Goal: Task Accomplishment & Management: Manage account settings

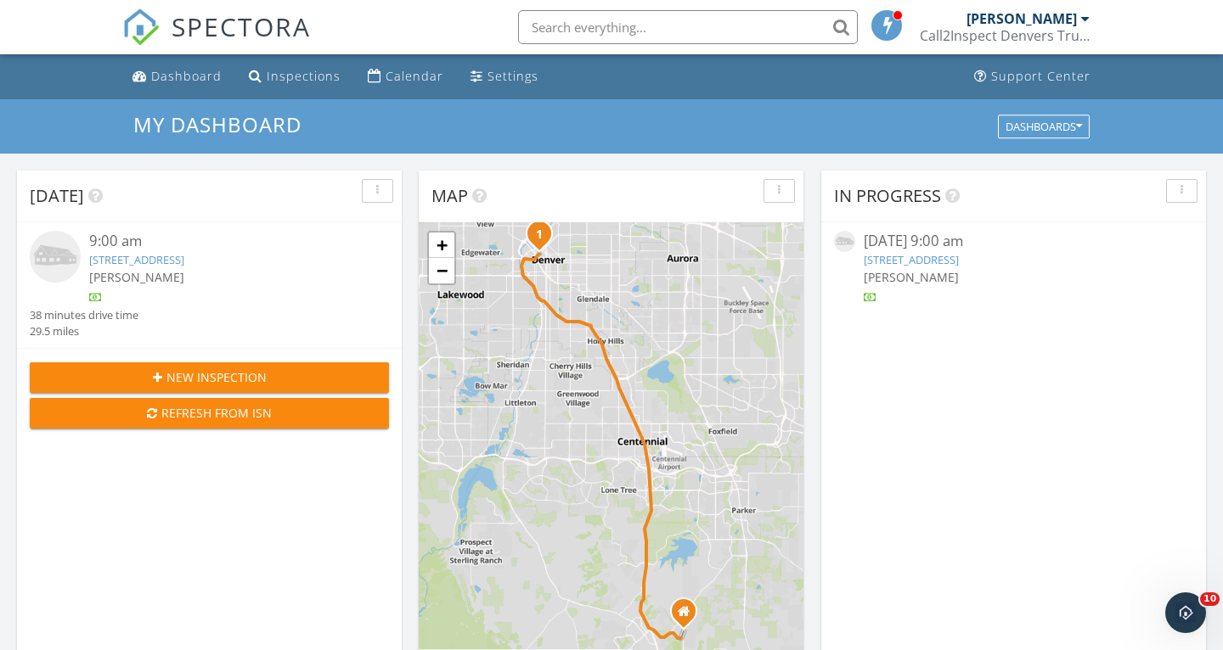
click at [184, 262] on link "891 14th St Unit 3815, Denver, CO 80202" at bounding box center [136, 259] width 95 height 15
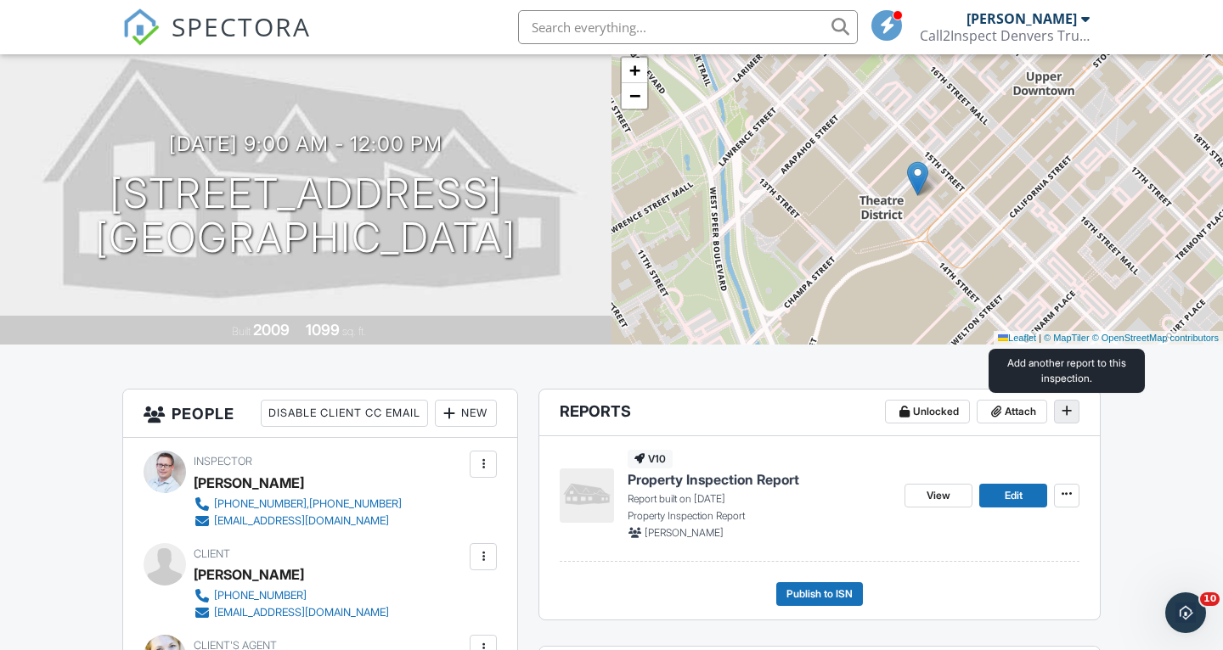
click at [1071, 406] on icon at bounding box center [1066, 411] width 10 height 12
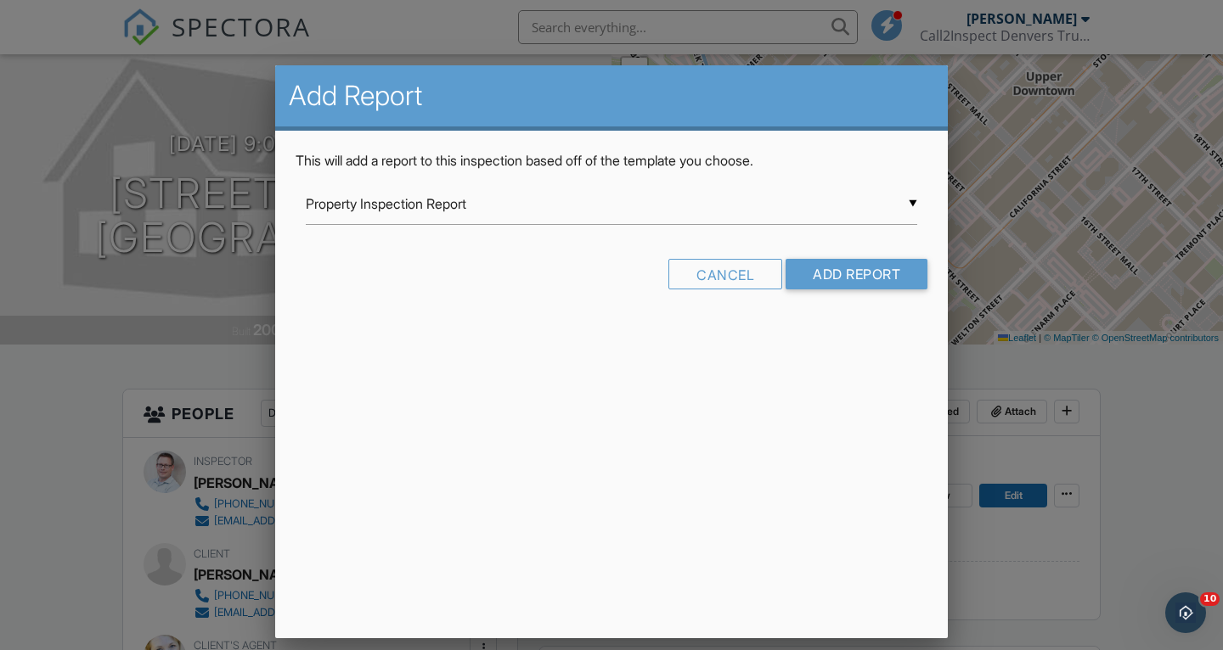
click at [841, 207] on div "▼ Property Inspection Report Property Inspection Report Stucco Inspection Repor…" at bounding box center [611, 204] width 611 height 42
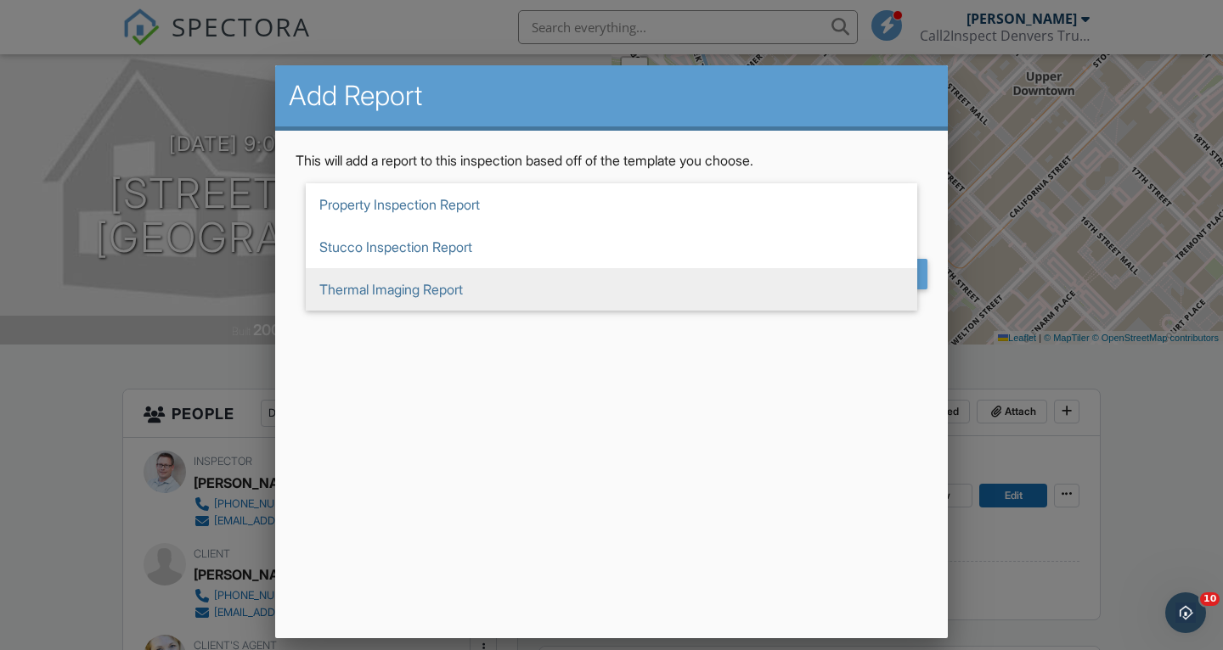
click at [588, 300] on span "Thermal Imaging Report" at bounding box center [611, 289] width 611 height 42
type input "Thermal Imaging Report"
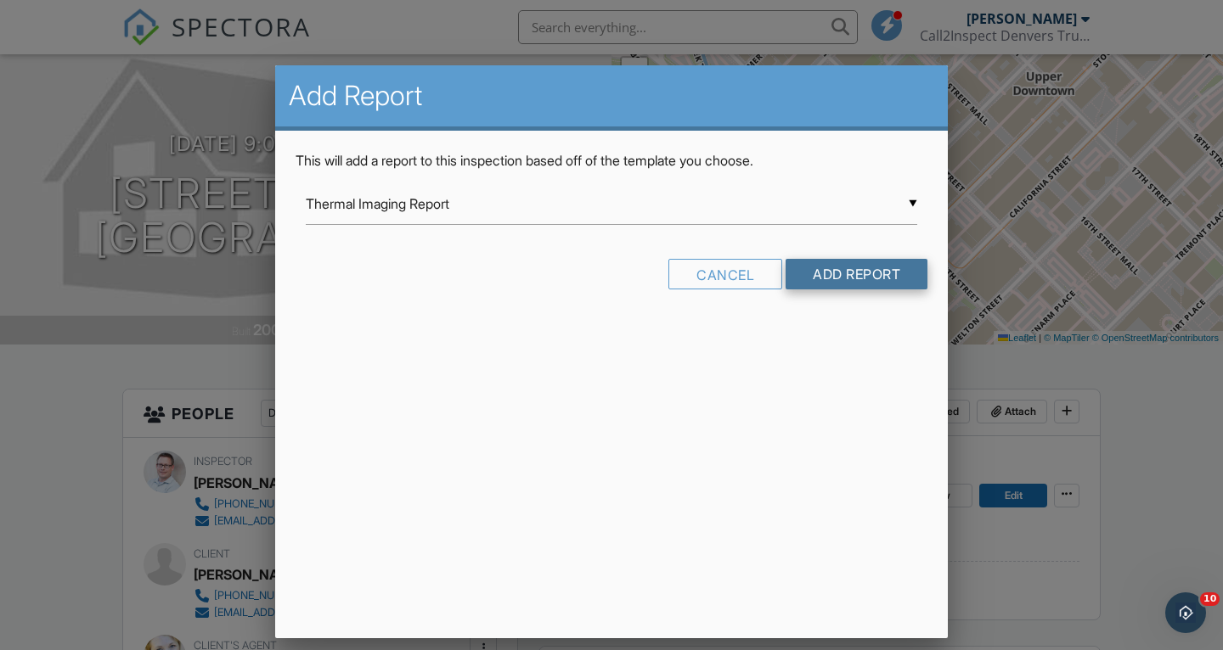
click at [844, 267] on input "Add Report" at bounding box center [856, 274] width 142 height 31
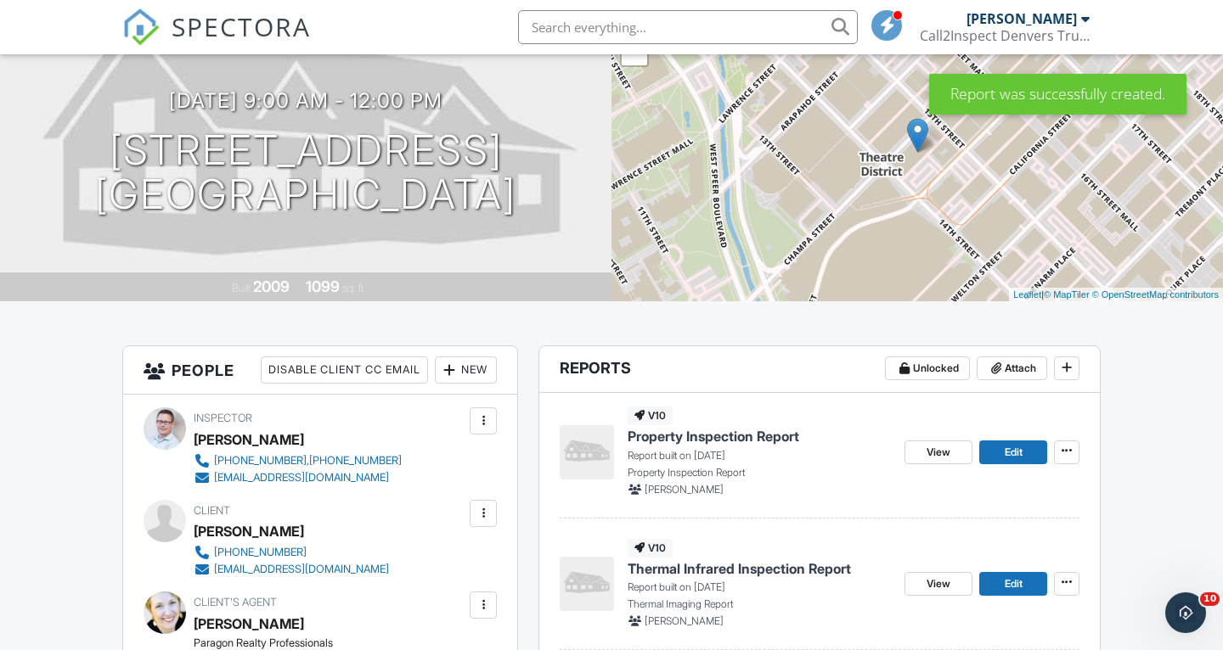
click at [755, 436] on span "Property Inspection Report" at bounding box center [712, 436] width 171 height 19
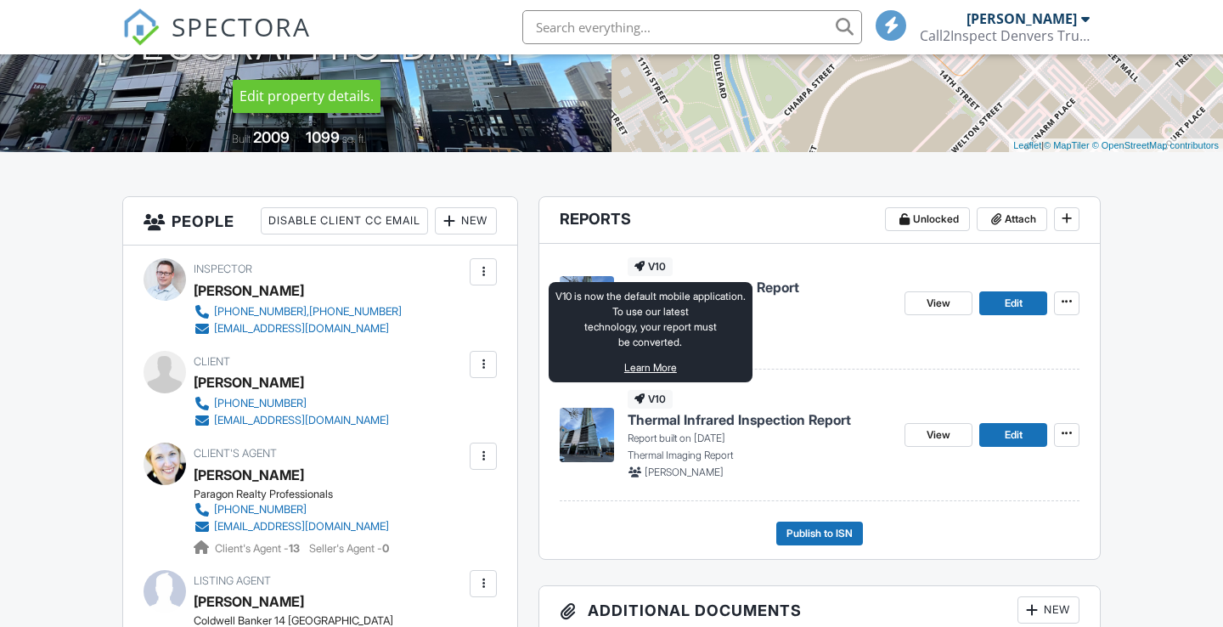
scroll to position [301, 0]
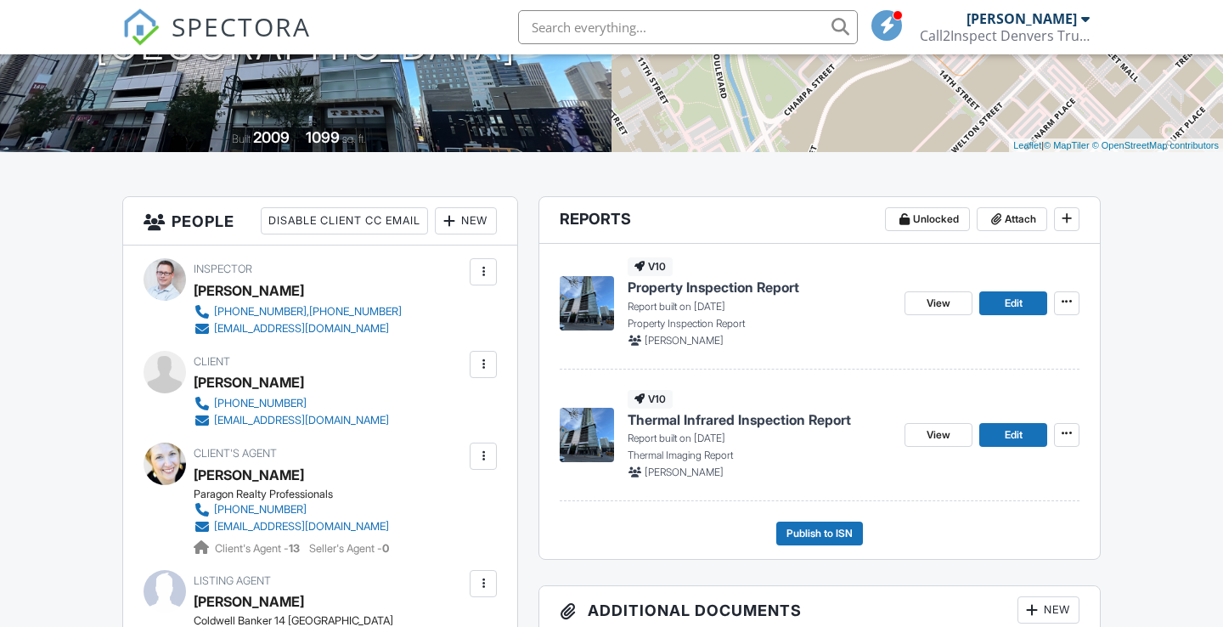
click at [675, 420] on span "Thermal Infrared Inspection Report" at bounding box center [738, 419] width 223 height 19
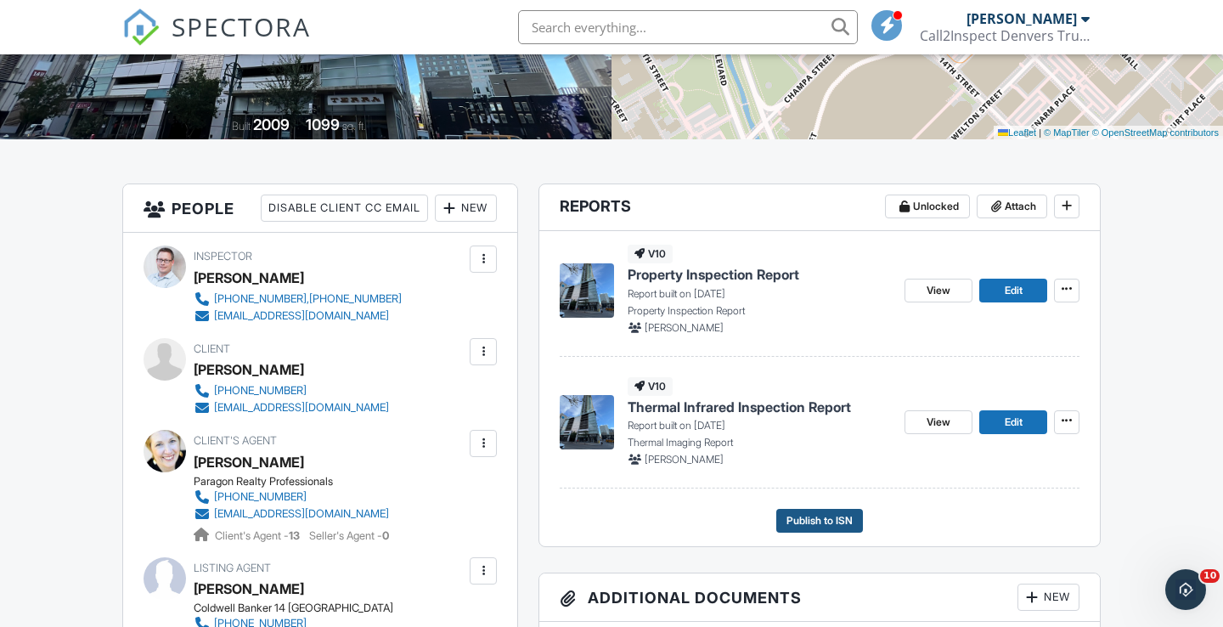
click at [823, 518] on span "Publish to ISN" at bounding box center [819, 520] width 66 height 17
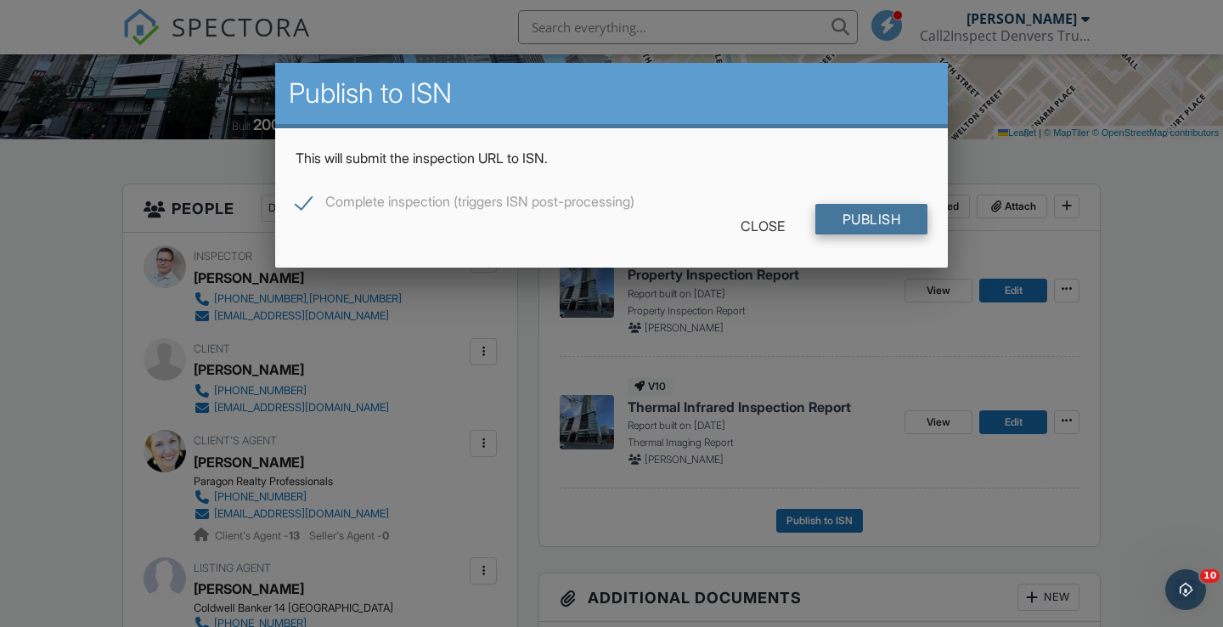
click at [874, 220] on input "Publish" at bounding box center [871, 219] width 113 height 31
